Goal: Information Seeking & Learning: Find specific fact

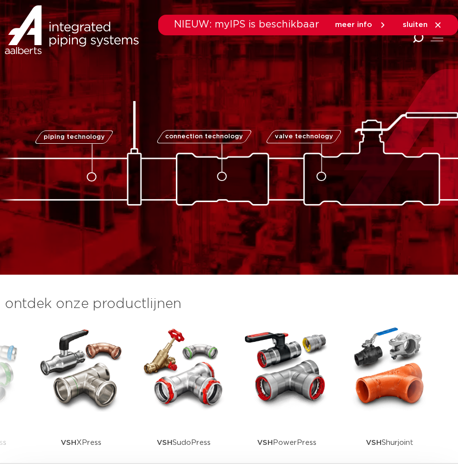
click at [418, 39] on icon "Combined Shape" at bounding box center [418, 37] width 11 height 11
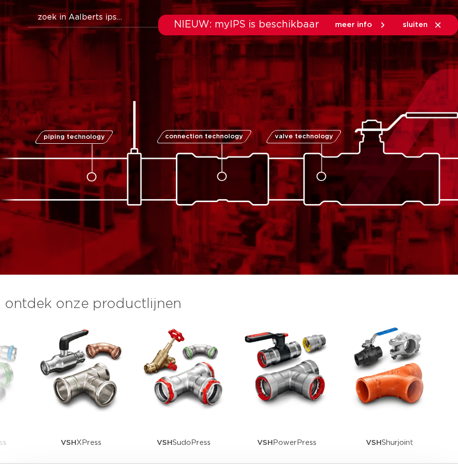
click at [91, 15] on div "NIEUW: myIPS is beschikbaar meer info sluiten" at bounding box center [229, 25] width 458 height 21
click at [60, 14] on button "Zoeken" at bounding box center [247, 16] width 456 height 16
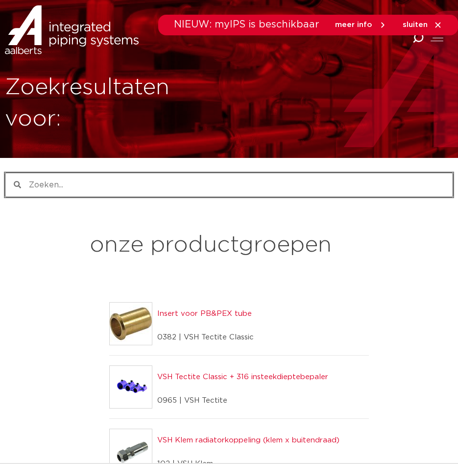
click at [130, 186] on input "Zoeken" at bounding box center [237, 185] width 432 height 24
paste input "6198874"
type input "6198874"
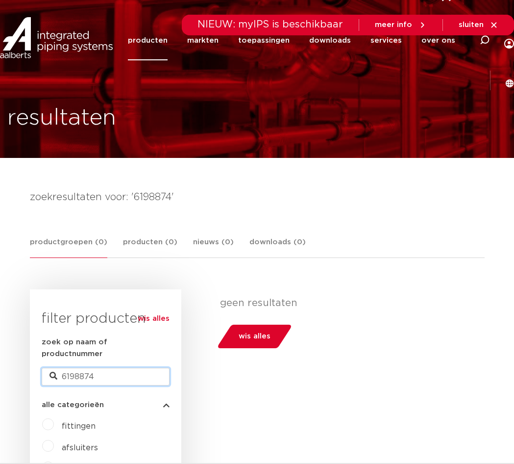
click at [98, 370] on input "6198874" at bounding box center [106, 377] width 128 height 18
click at [97, 369] on input "6198874" at bounding box center [106, 377] width 128 height 18
click at [115, 393] on div "alle categorieën fittingen afsluiters buizen gereedschappen kranen beveiliginge…" at bounding box center [106, 463] width 128 height 140
click at [113, 371] on input "6198874" at bounding box center [106, 377] width 128 height 18
click at [113, 370] on input "6198874" at bounding box center [106, 377] width 128 height 18
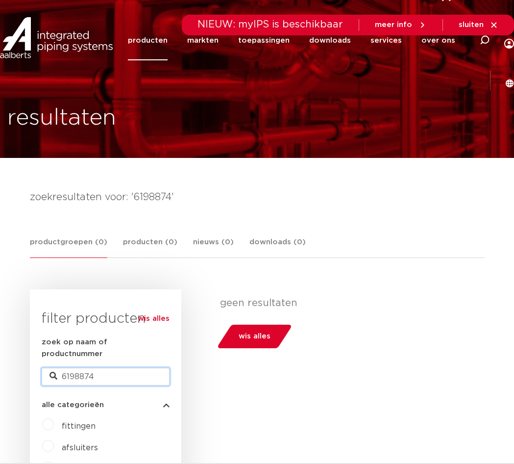
paste input "0987"
type input "6190987"
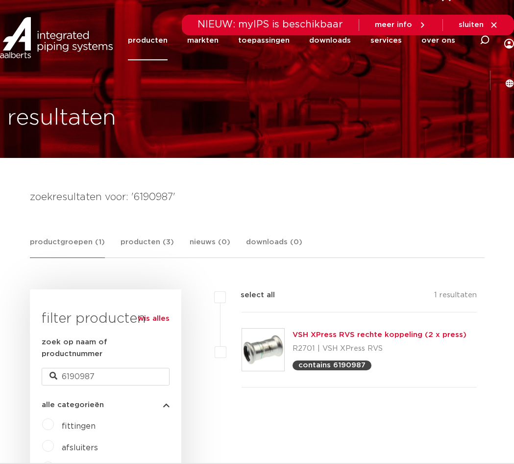
click at [109, 355] on div "zoek op naam of productnummer 6190987" at bounding box center [106, 360] width 128 height 49
click at [101, 368] on input "6190987" at bounding box center [106, 377] width 128 height 18
paste input "43"
type input "6190943"
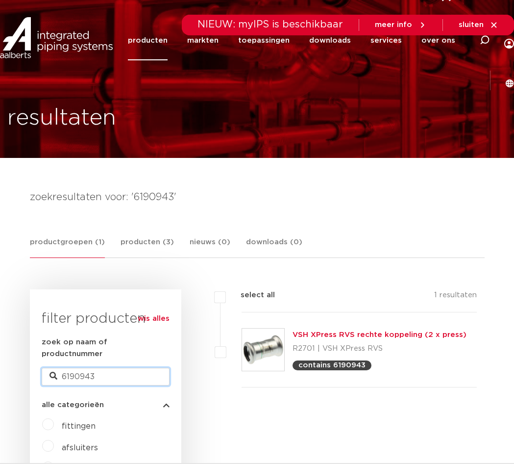
click at [148, 368] on input "6190943" at bounding box center [106, 377] width 128 height 18
paste input "1284"
type input "6191284"
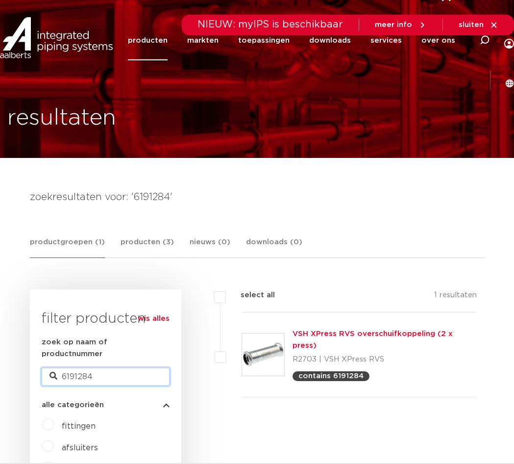
click at [91, 368] on input "6191284" at bounding box center [106, 377] width 128 height 18
paste input "341"
type input "6191341"
click at [93, 368] on input "6191341" at bounding box center [106, 377] width 128 height 18
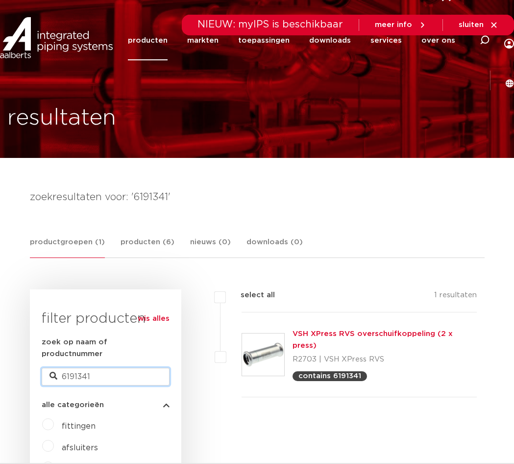
click at [93, 368] on input "6191341" at bounding box center [106, 377] width 128 height 18
paste input "895"
type input "6198951"
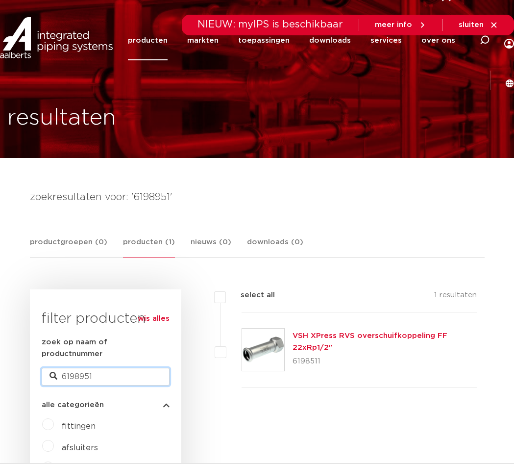
click at [79, 368] on input "6198951" at bounding box center [106, 377] width 128 height 18
paste input "114"
click at [71, 371] on input "6191141" at bounding box center [106, 377] width 128 height 18
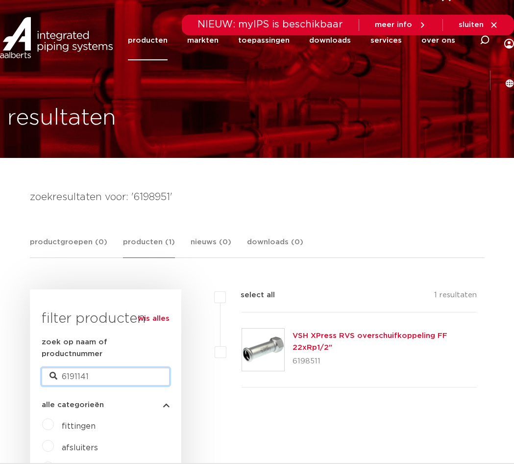
paste input "85"
type input "6191185"
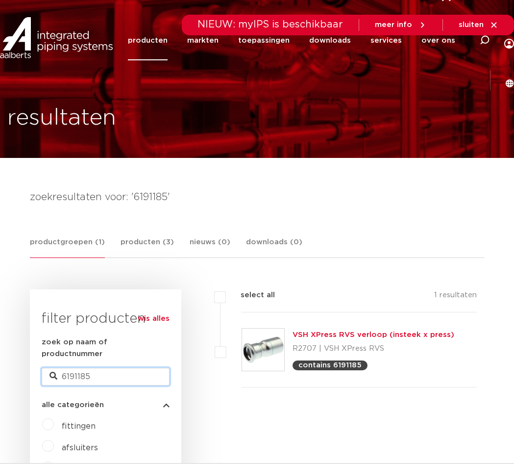
click at [87, 368] on input "6191185" at bounding box center [106, 377] width 128 height 18
paste input "41"
type input "6191141"
click at [93, 368] on input "6191141" at bounding box center [106, 377] width 128 height 18
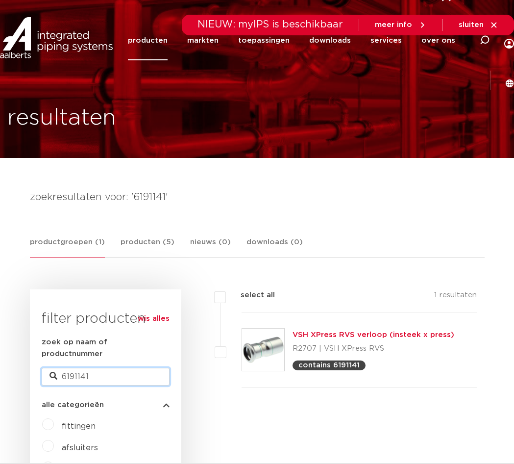
click at [93, 368] on input "6191141" at bounding box center [106, 377] width 128 height 18
paste input "229"
type input "6191229"
click at [127, 369] on input "6191229" at bounding box center [106, 377] width 128 height 18
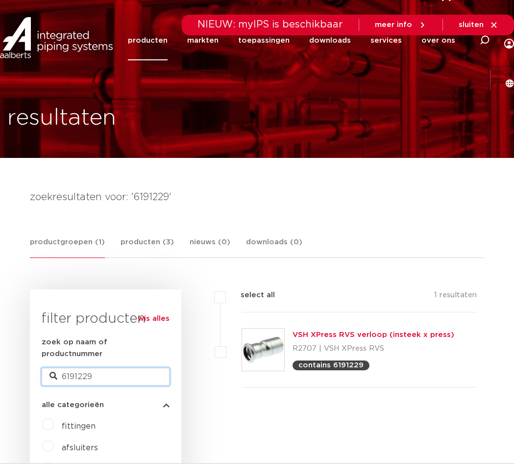
paste input "73"
type input "6191273"
click at [73, 368] on input "6191273" at bounding box center [106, 377] width 128 height 18
paste input "204211"
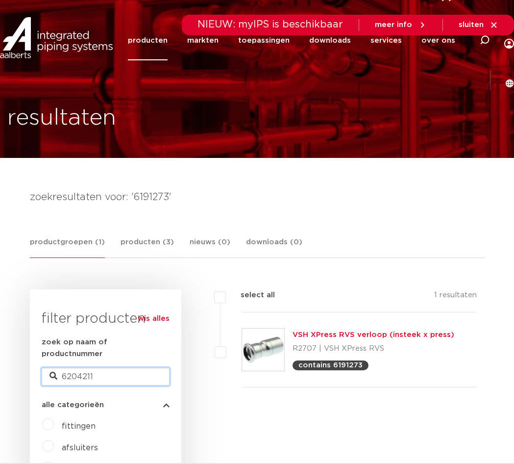
type input "6204211"
click at [81, 368] on input "6204211" at bounding box center [106, 377] width 128 height 18
paste input "75"
type input "6204275"
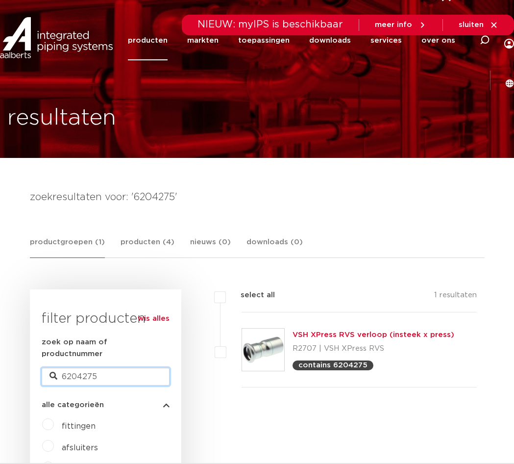
click at [95, 368] on input "6204275" at bounding box center [106, 377] width 128 height 18
paste input "198918"
type input "6198918"
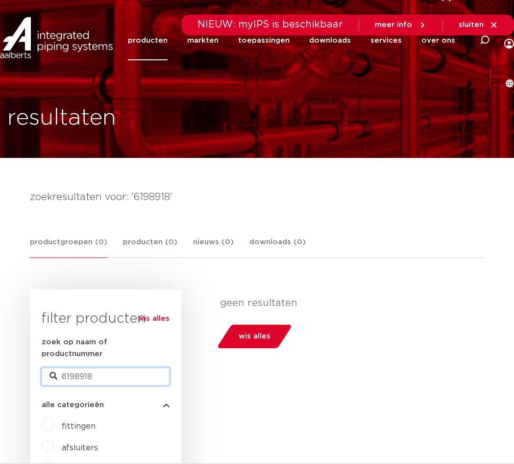
click at [106, 368] on input "6198918" at bounding box center [106, 377] width 128 height 18
paste input "29"
type input "6198929"
click at [90, 357] on div "zoek op naam of productnummer 6198929" at bounding box center [106, 360] width 128 height 49
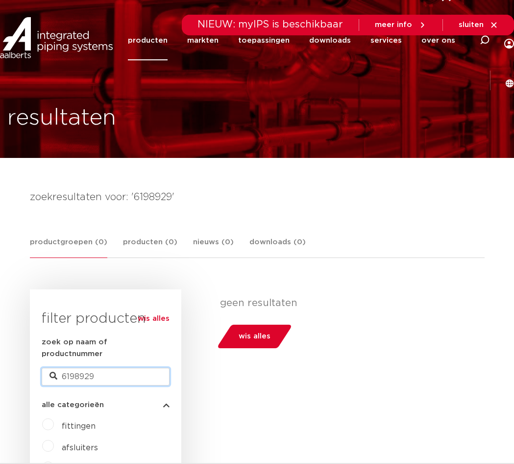
click at [90, 368] on input "6198929" at bounding box center [106, 377] width 128 height 18
paste input "0613"
type input "6190613"
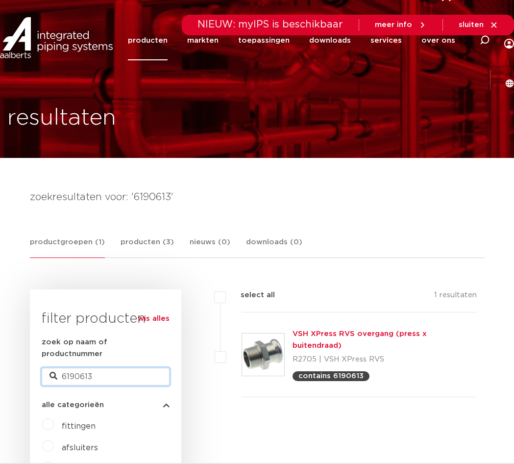
click at [95, 372] on input "6190613" at bounding box center [106, 377] width 128 height 18
paste input "24"
click at [104, 368] on input "6190624" at bounding box center [106, 377] width 128 height 18
type input "6190624"
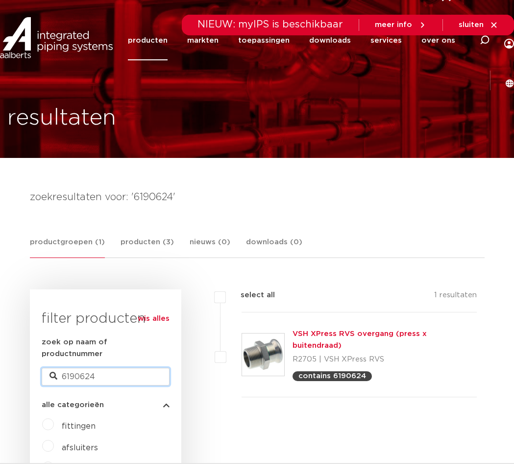
click at [99, 368] on input "6190624" at bounding box center [106, 377] width 128 height 18
paste input "68"
type input "6190668"
click at [101, 368] on input "6190668" at bounding box center [106, 377] width 128 height 18
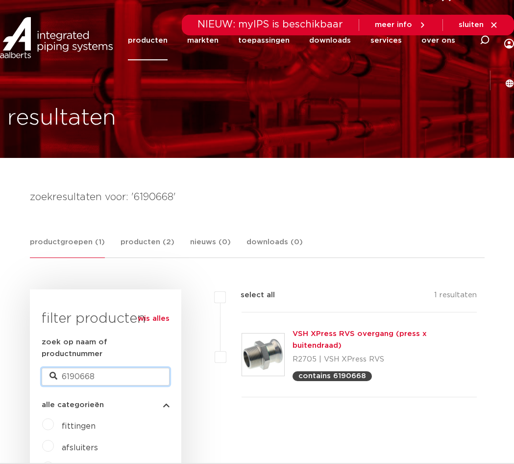
click at [101, 368] on input "6190668" at bounding box center [106, 377] width 128 height 18
paste input "81"
type input "6190681"
click at [68, 368] on input "6190681" at bounding box center [106, 377] width 128 height 18
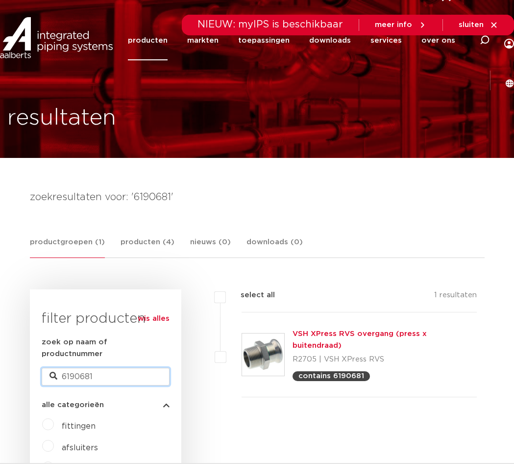
paste input "20476"
type input "6204761"
click at [106, 368] on input "6204761" at bounding box center [106, 377] width 128 height 18
paste input "19893"
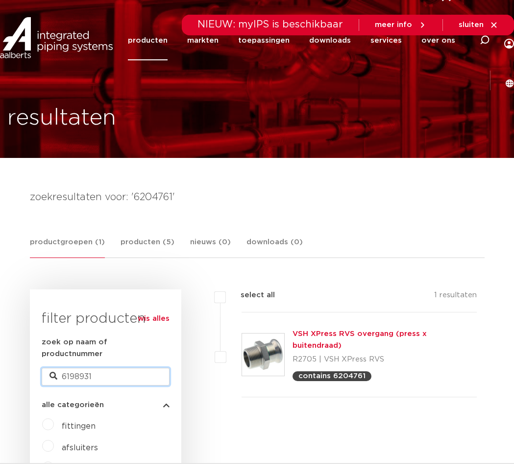
type input "6198931"
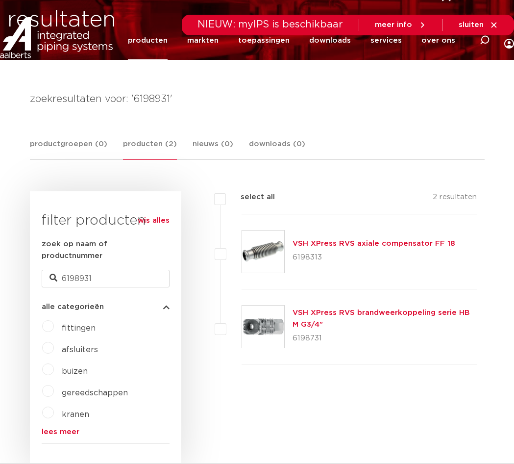
scroll to position [147, 0]
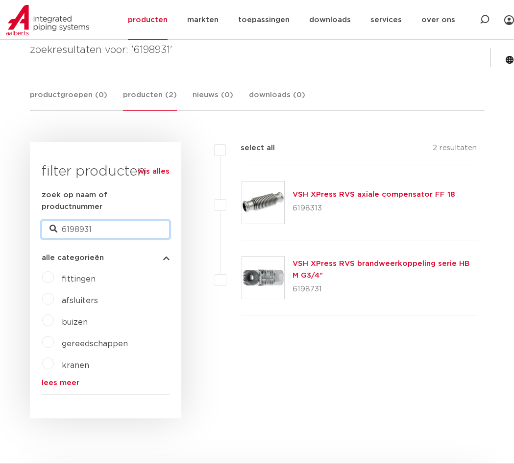
click at [65, 222] on input "6198931" at bounding box center [106, 230] width 128 height 18
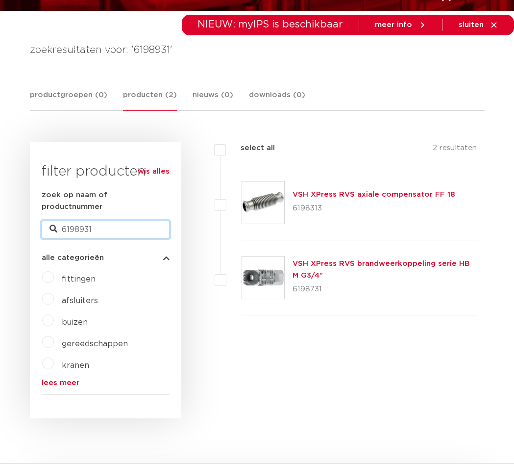
click at [80, 222] on input "6198931" at bounding box center [106, 230] width 128 height 18
paste input "0415"
type input "6190415"
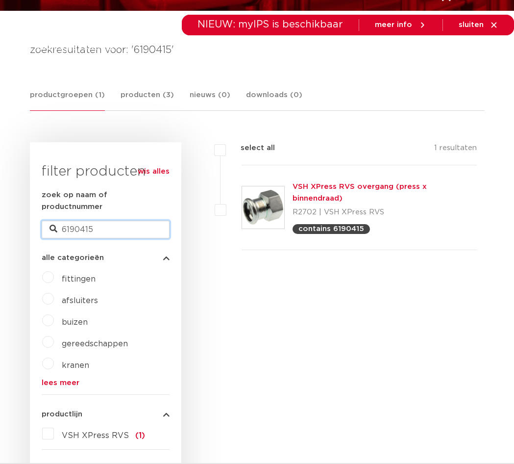
click at [90, 221] on input "6190415" at bounding box center [106, 230] width 128 height 18
paste input "503"
type input "6190503"
click at [73, 221] on input "6190503" at bounding box center [106, 230] width 128 height 18
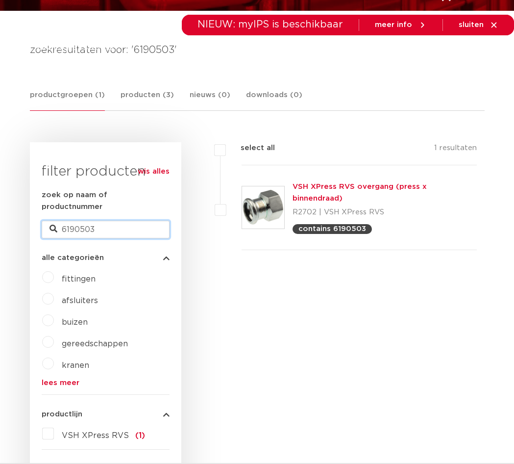
click at [73, 221] on input "6190503" at bounding box center [106, 230] width 128 height 18
paste input "481"
type input "6190481"
click at [124, 221] on input "6190481" at bounding box center [106, 230] width 128 height 18
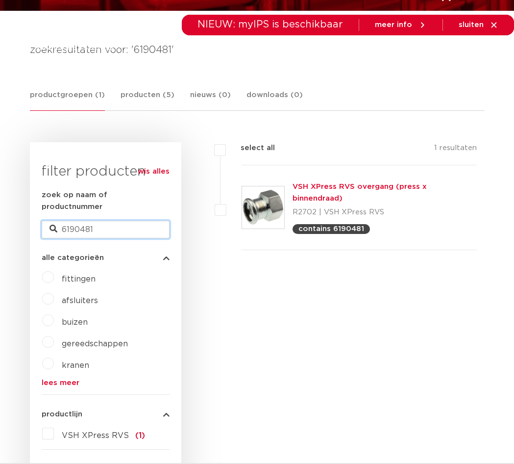
paste input "547"
type input "6190547"
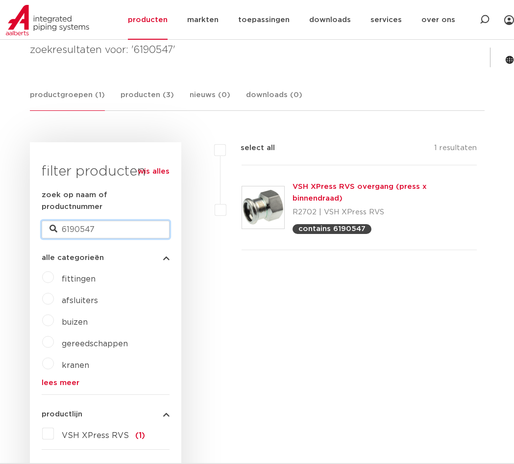
click at [93, 221] on input "6190547" at bounding box center [106, 230] width 128 height 18
paste input "8555"
type input "6198555"
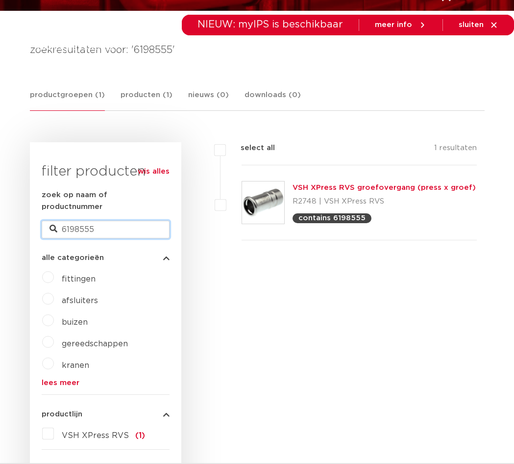
click at [77, 226] on input "6198555" at bounding box center [106, 230] width 128 height 18
click at [83, 221] on input "6198555" at bounding box center [106, 230] width 128 height 18
paste input "88"
click at [87, 206] on div "zoek op naam of productnummer 6198588" at bounding box center [106, 213] width 128 height 49
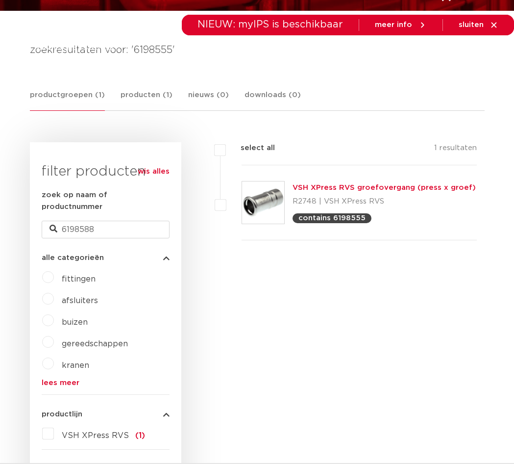
click at [87, 206] on div "zoek op naam of productnummer 6198588" at bounding box center [106, 213] width 128 height 49
drag, startPoint x: 87, startPoint y: 206, endPoint x: 81, endPoint y: 215, distance: 10.6
click at [81, 221] on input "6198588" at bounding box center [106, 230] width 128 height 18
paste input "11"
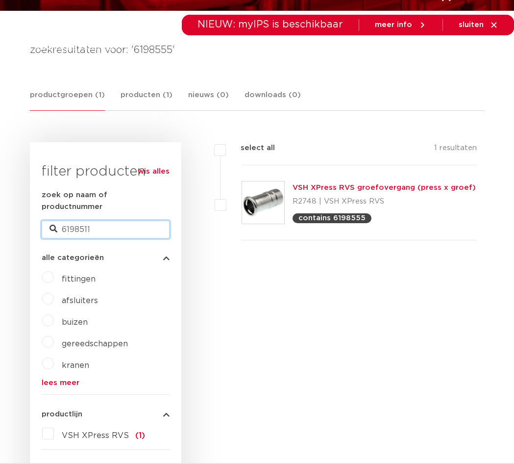
type input "6198511"
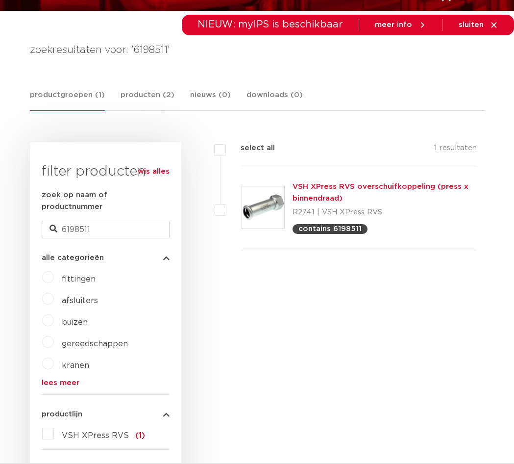
scroll to position [147, 0]
drag, startPoint x: 242, startPoint y: 203, endPoint x: 269, endPoint y: 196, distance: 28.1
click at [105, 221] on input "6198511" at bounding box center [106, 230] width 128 height 18
paste input "33"
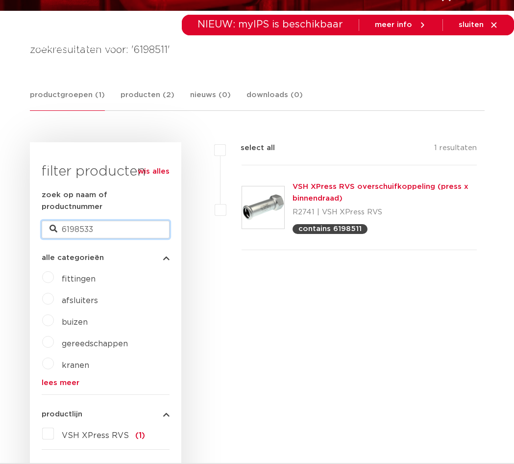
type input "6198533"
click at [100, 223] on input "6198533" at bounding box center [106, 230] width 128 height 18
paste input "0206"
type input "6190206"
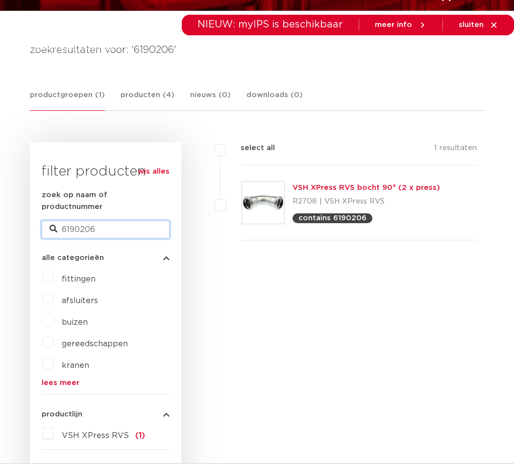
click at [103, 225] on input "6190206" at bounding box center [106, 230] width 128 height 18
click at [102, 226] on input "6190206" at bounding box center [106, 230] width 128 height 18
paste input "23002"
type input "6230026"
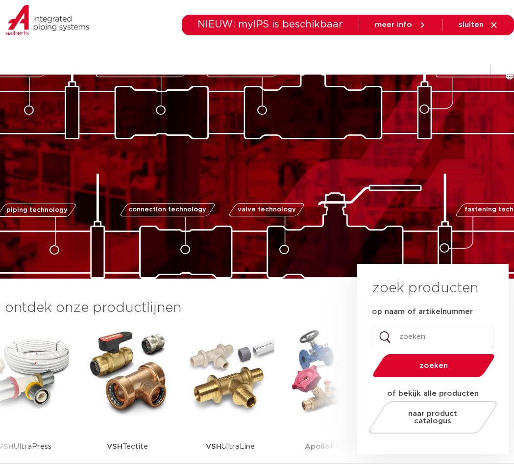
click at [442, 333] on input "op naam of artikelnummer" at bounding box center [433, 336] width 122 height 23
paste input "6190041"
type input "6190041"
click at [369, 353] on button "zoeken" at bounding box center [434, 365] width 130 height 25
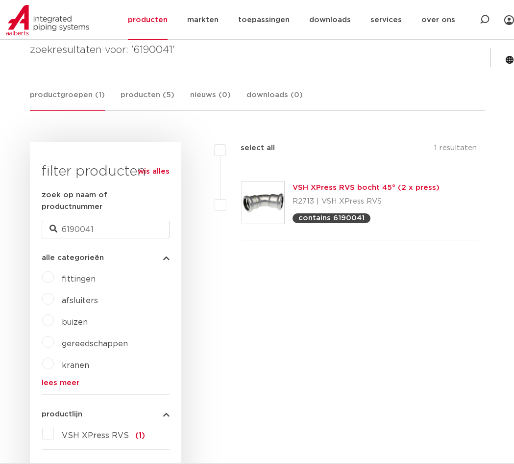
scroll to position [147, 0]
click at [81, 221] on input "6190041" at bounding box center [106, 230] width 128 height 18
paste input "349"
type input "6190349"
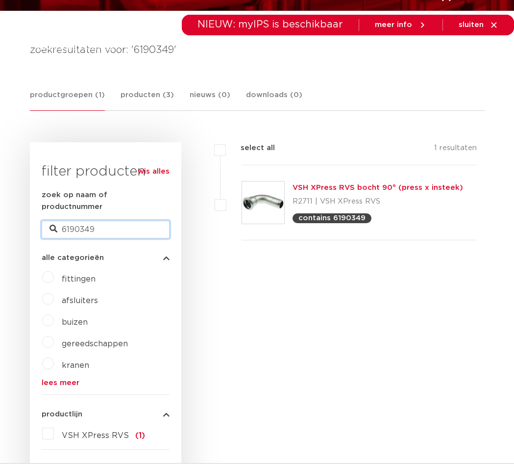
click at [77, 221] on input "6190349" at bounding box center [106, 230] width 128 height 18
paste input "230037"
type input "6230037"
click at [88, 221] on input "6230037" at bounding box center [106, 230] width 128 height 18
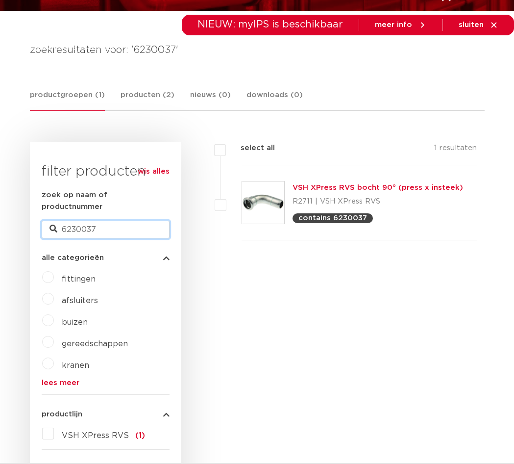
click at [88, 221] on input "6230037" at bounding box center [106, 230] width 128 height 18
paste input "48"
type input "6230048"
click at [118, 223] on input "6230048" at bounding box center [106, 230] width 128 height 18
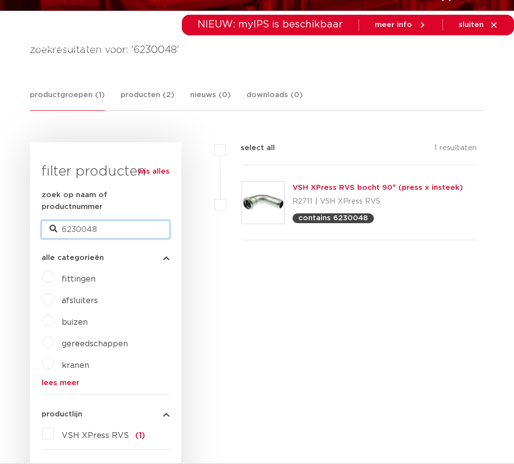
paste input "19011"
type input "6190118"
drag, startPoint x: 288, startPoint y: 196, endPoint x: 272, endPoint y: 195, distance: 15.3
click at [144, 221] on input "6190118" at bounding box center [106, 230] width 128 height 18
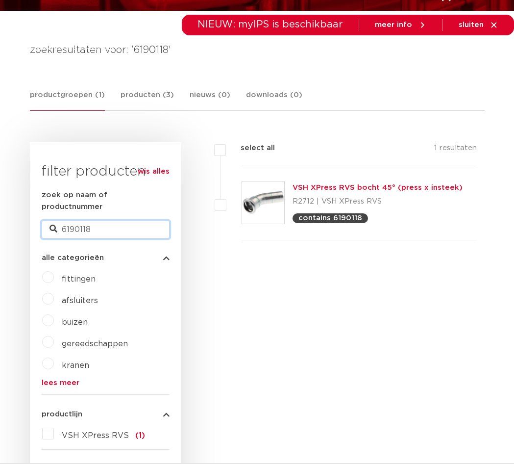
click at [144, 221] on input "6190118" at bounding box center [106, 230] width 128 height 18
paste input "230092"
type input "6230092"
click at [135, 221] on input "6230092" at bounding box center [106, 230] width 128 height 18
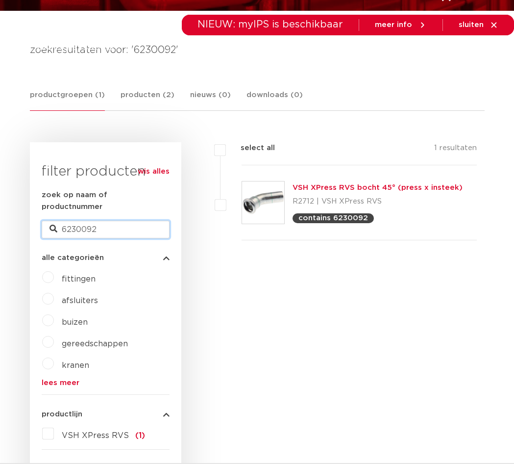
paste input "19027"
type input "6190272"
click at [103, 221] on input "6190272" at bounding box center [106, 230] width 128 height 18
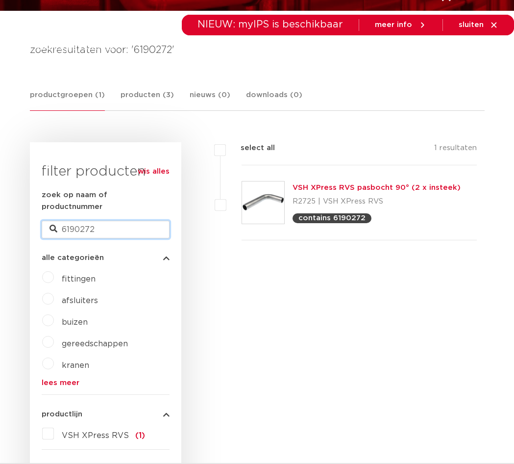
paste input "305"
type input "6190305"
click at [75, 221] on input "6190305" at bounding box center [106, 230] width 128 height 18
paste input "16"
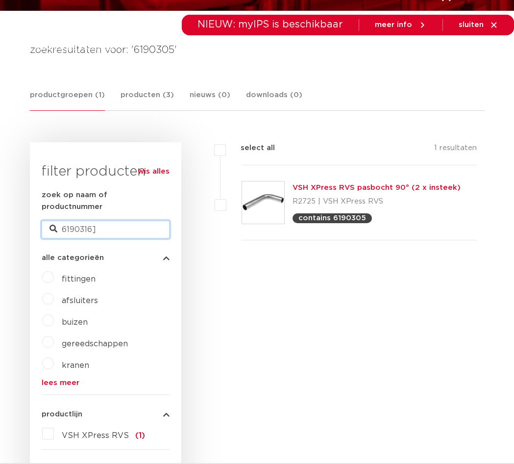
type input "6190316"
click at [109, 221] on input "6190316" at bounding box center [106, 230] width 128 height 18
paste input "184"
type input "6190184"
